Goal: Go to known website: Go to known website

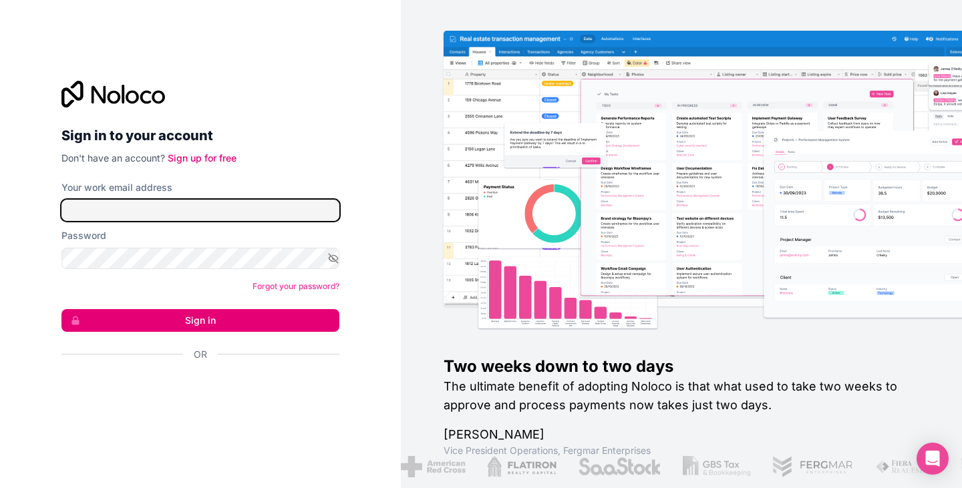
type input "[EMAIL_ADDRESS][DOMAIN_NAME]"
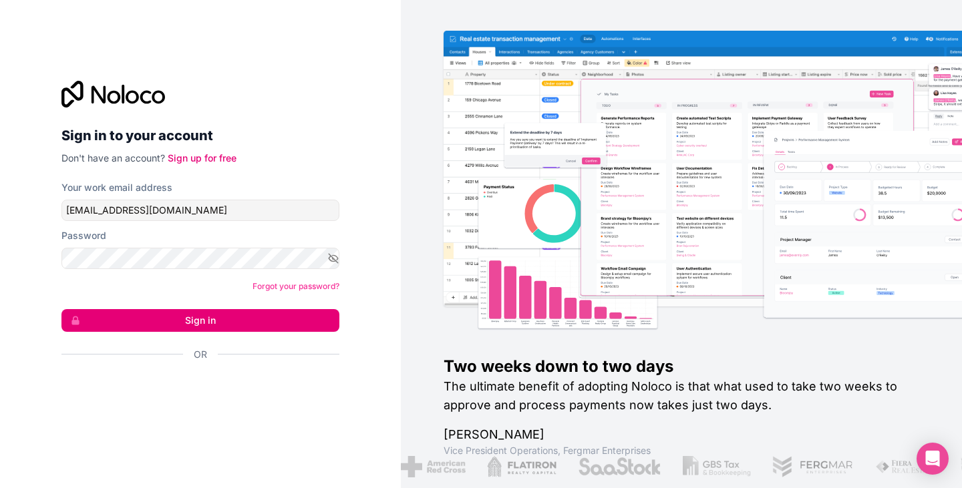
click at [160, 311] on button "Sign in" at bounding box center [200, 320] width 278 height 23
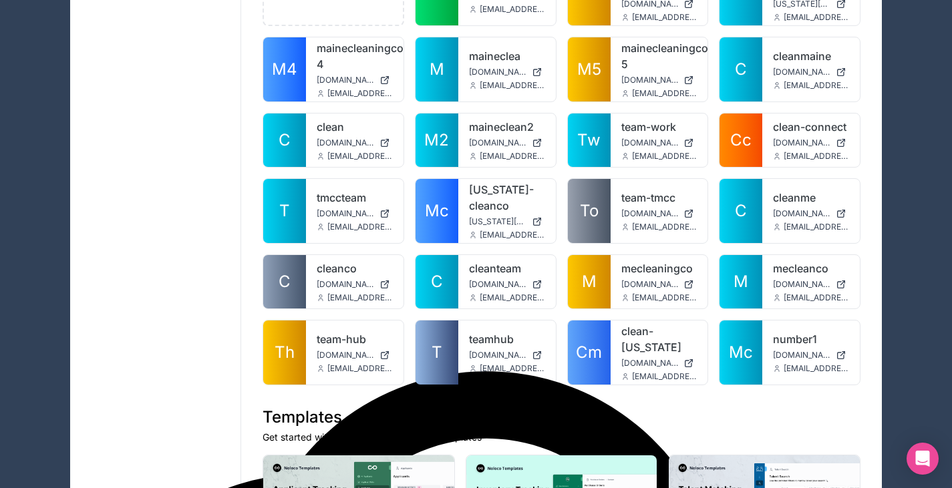
scroll to position [180, 0]
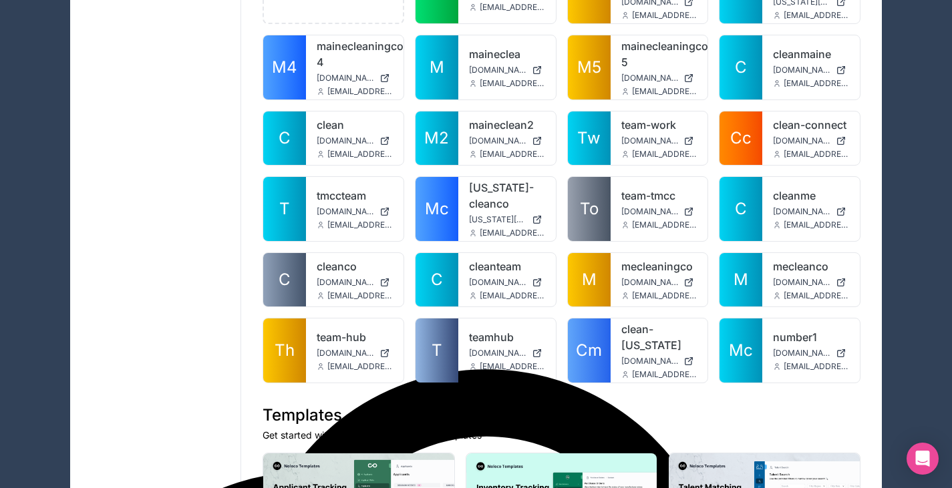
click at [789, 343] on div "number1 [DOMAIN_NAME] [EMAIL_ADDRESS][DOMAIN_NAME]" at bounding box center [811, 351] width 98 height 64
click at [0, 0] on icon at bounding box center [0, 0] width 0 height 0
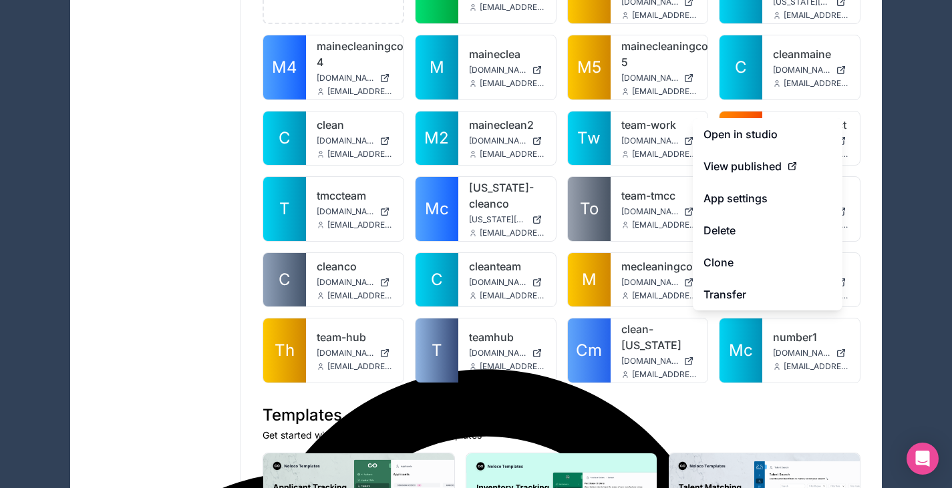
click at [774, 146] on link "Open in studio" at bounding box center [768, 134] width 150 height 32
